Goal: Information Seeking & Learning: Learn about a topic

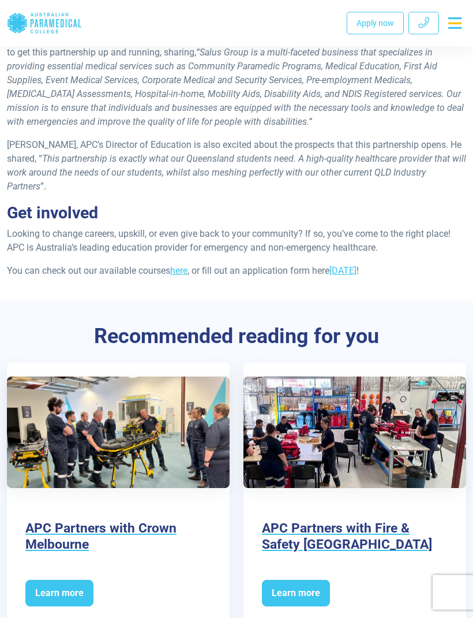
scroll to position [1040, 0]
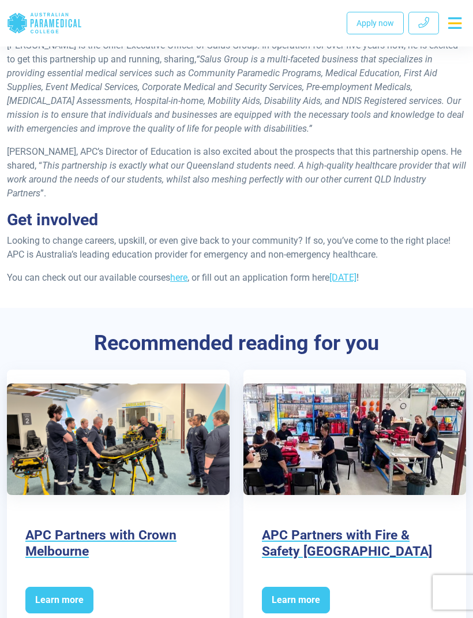
click at [185, 283] on link "here" at bounding box center [178, 278] width 17 height 11
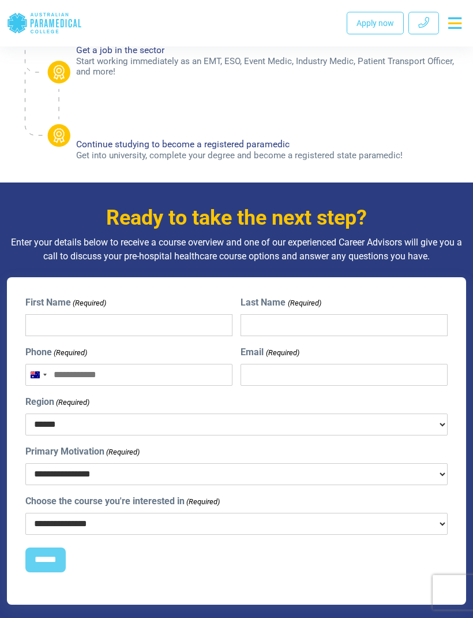
scroll to position [1084, 0]
click at [297, 473] on select "**********" at bounding box center [236, 474] width 423 height 22
click at [418, 467] on select "**********" at bounding box center [236, 474] width 423 height 22
select select "**********"
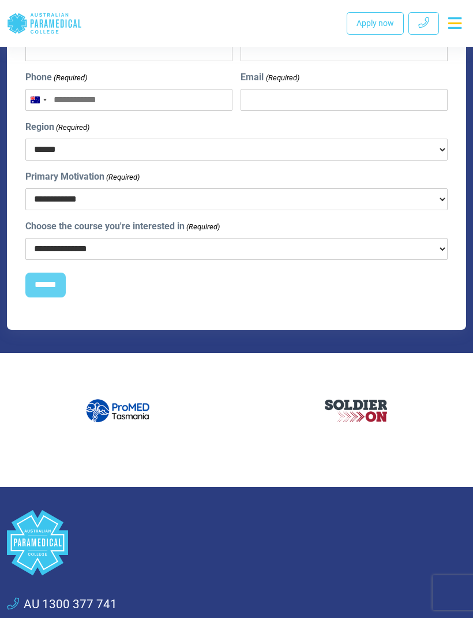
scroll to position [1358, 0]
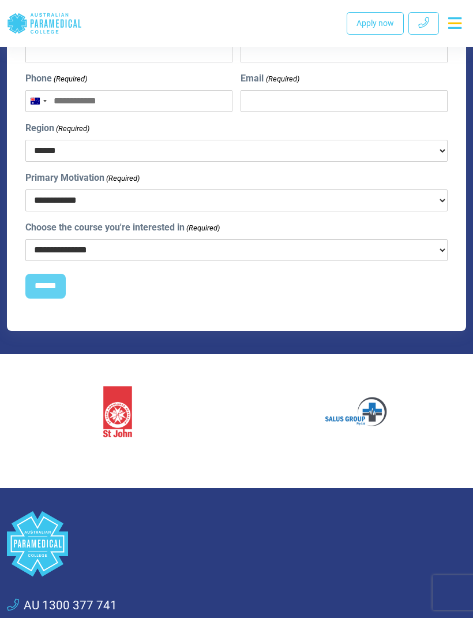
click at [382, 411] on img "42 / 60" at bounding box center [356, 411] width 69 height 69
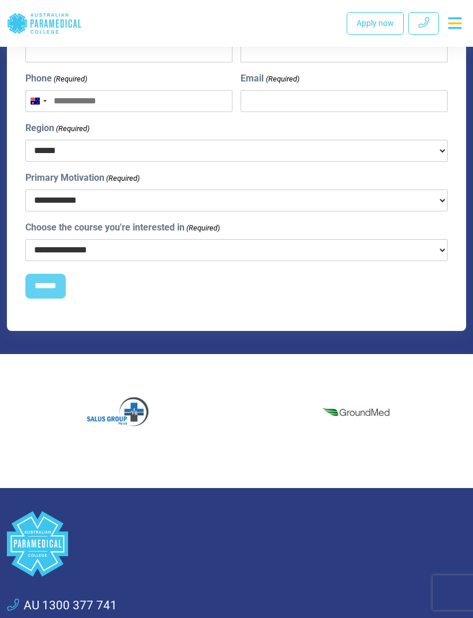
click at [365, 410] on img "43 / 60" at bounding box center [356, 411] width 69 height 69
click at [363, 413] on img "43 / 60" at bounding box center [356, 411] width 69 height 69
click at [365, 412] on img "43 / 60" at bounding box center [356, 411] width 69 height 69
click at [135, 416] on img "43 / 60" at bounding box center [117, 411] width 69 height 69
click at [135, 406] on img "43 / 60" at bounding box center [117, 411] width 69 height 69
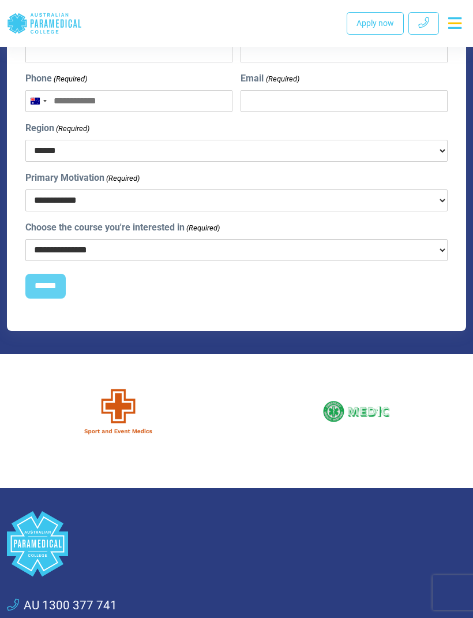
click at [378, 417] on img "47 / 60" at bounding box center [356, 411] width 69 height 69
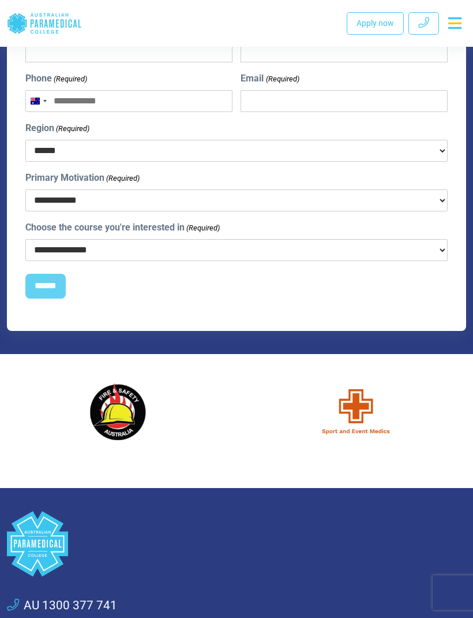
click at [350, 419] on img "46 / 60" at bounding box center [356, 411] width 69 height 69
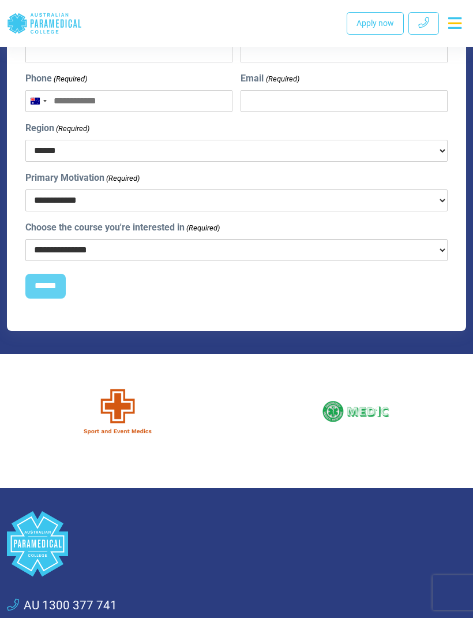
click at [348, 412] on img "47 / 60" at bounding box center [356, 411] width 69 height 69
click at [349, 419] on img "47 / 60" at bounding box center [356, 411] width 69 height 69
